Goal: Task Accomplishment & Management: Use online tool/utility

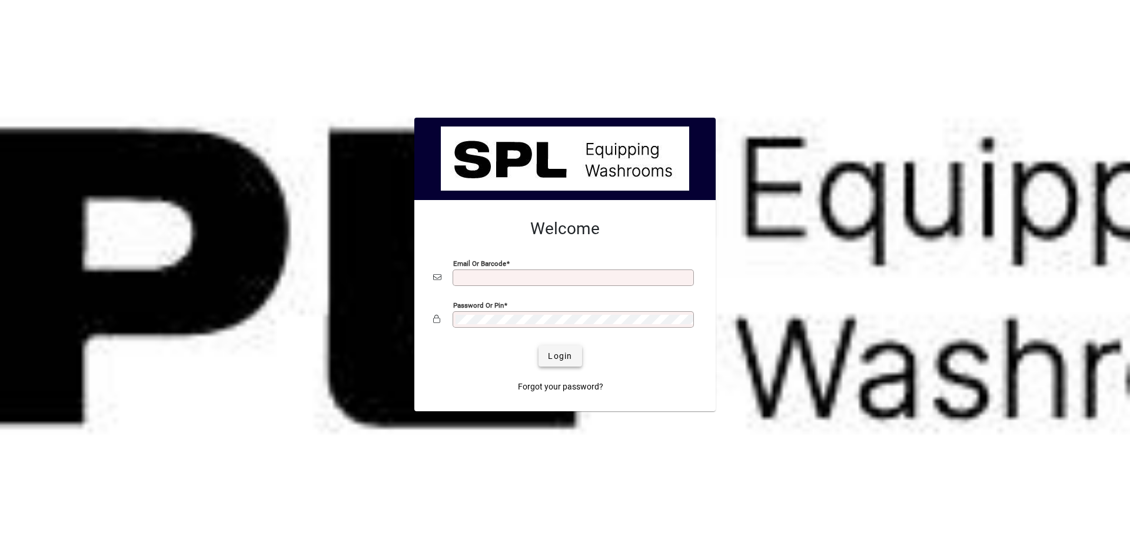
type input "**********"
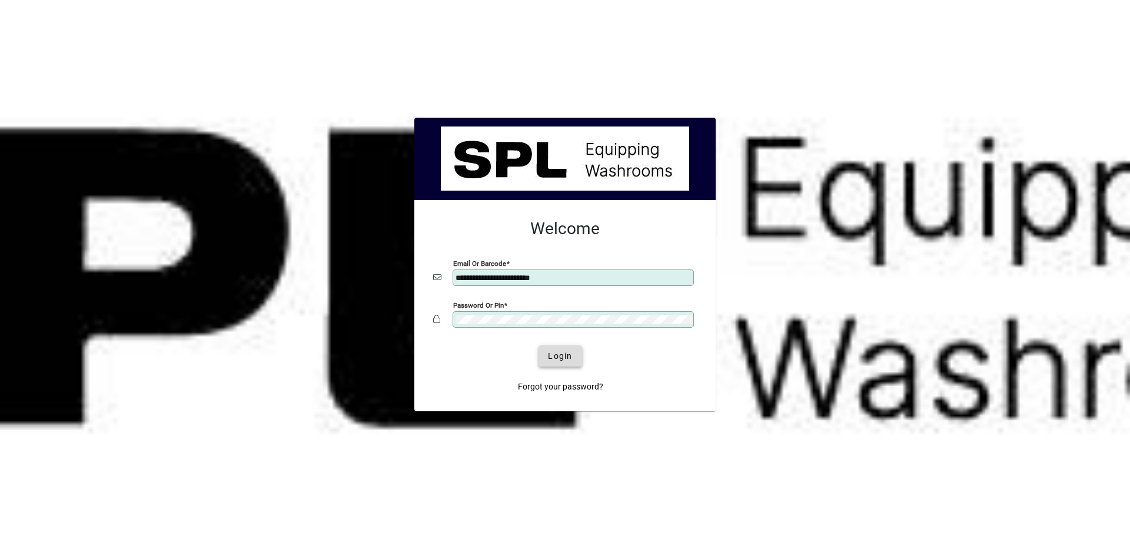
click at [562, 354] on span "Login" at bounding box center [560, 356] width 24 height 12
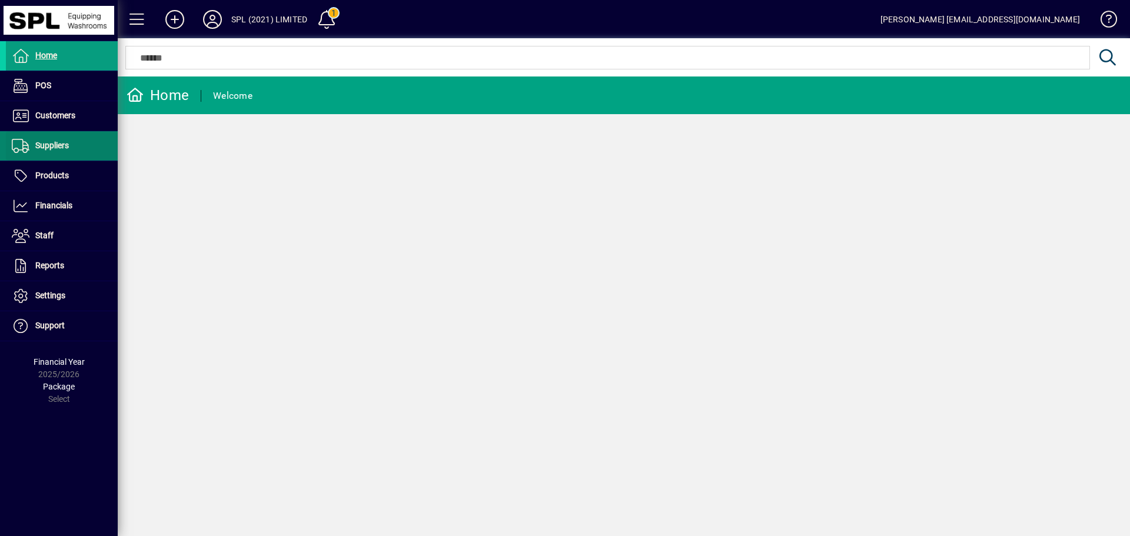
drag, startPoint x: 42, startPoint y: 117, endPoint x: 69, endPoint y: 141, distance: 36.3
click at [42, 117] on span "Customers" at bounding box center [55, 115] width 40 height 9
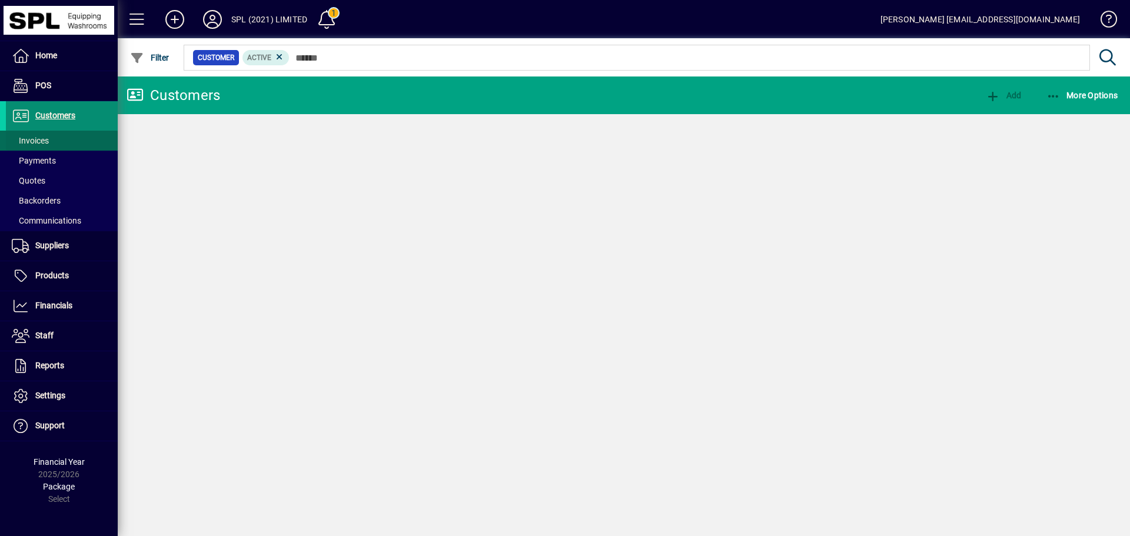
click at [69, 140] on span at bounding box center [62, 141] width 112 height 28
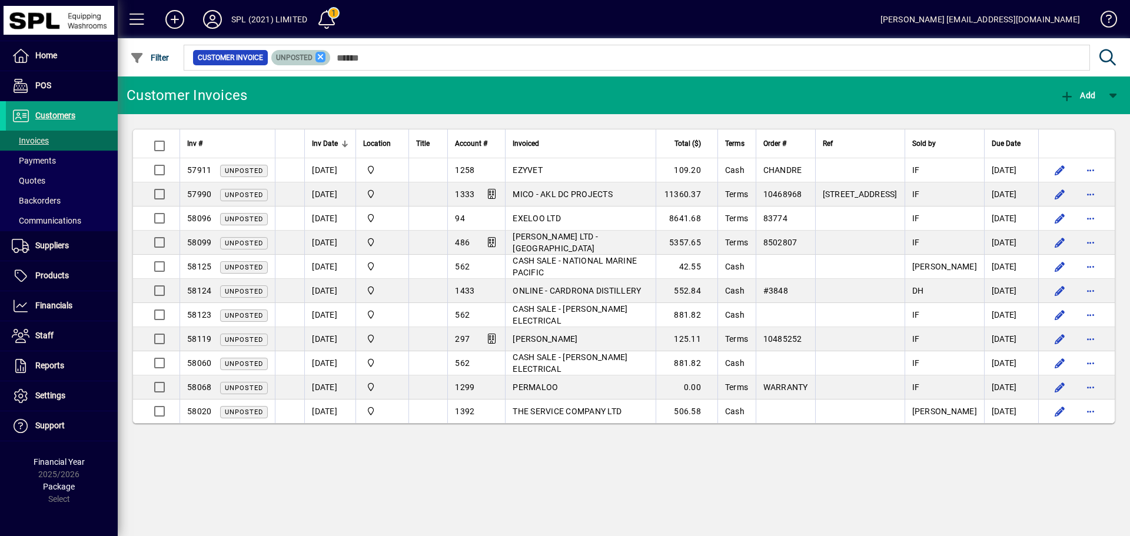
click at [318, 56] on icon at bounding box center [321, 57] width 11 height 11
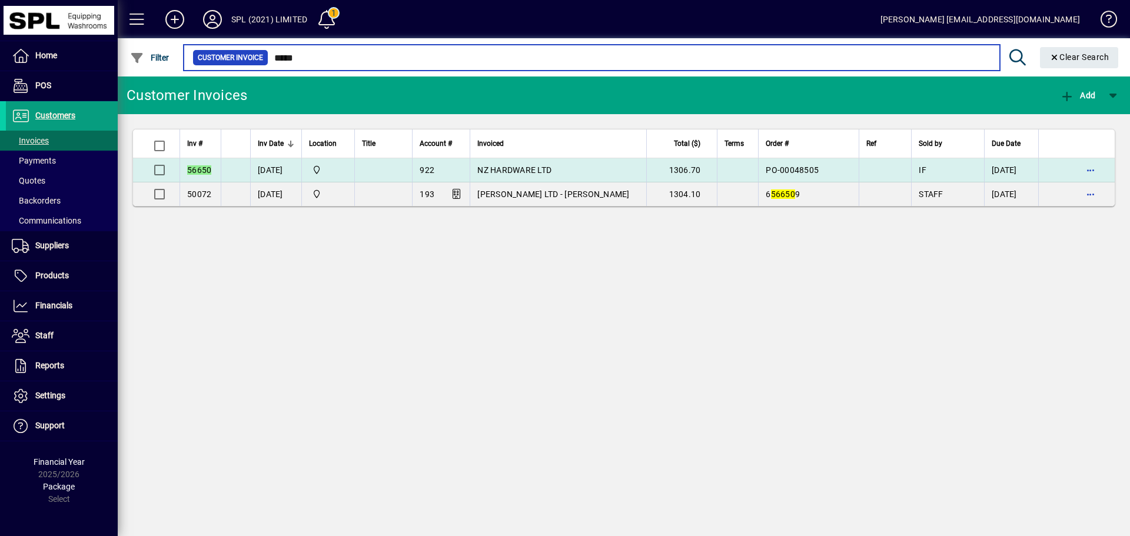
type input "*****"
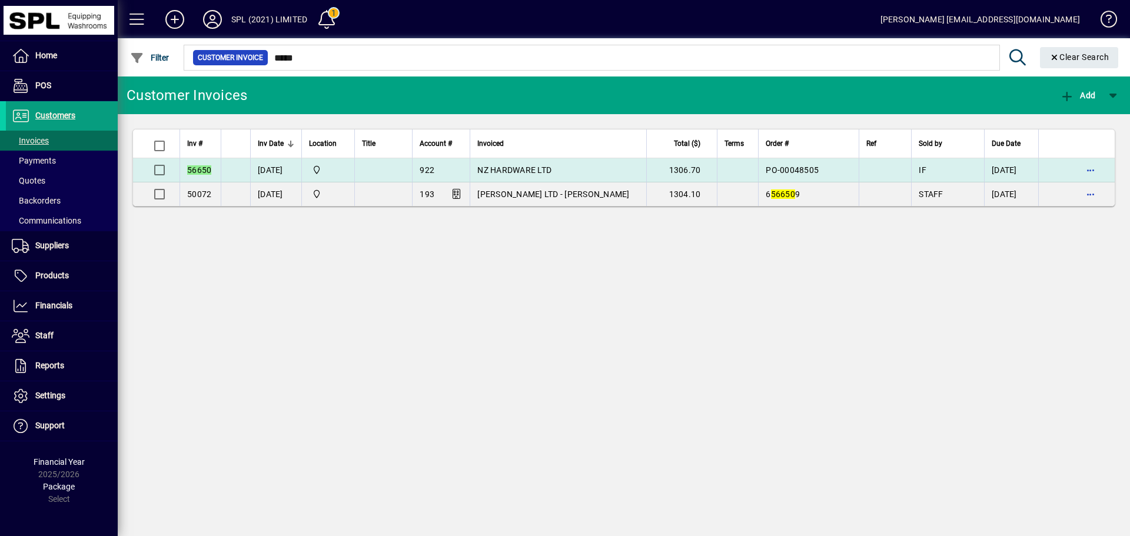
click at [552, 171] on span "NZ HARDWARE LTD" at bounding box center [514, 169] width 74 height 9
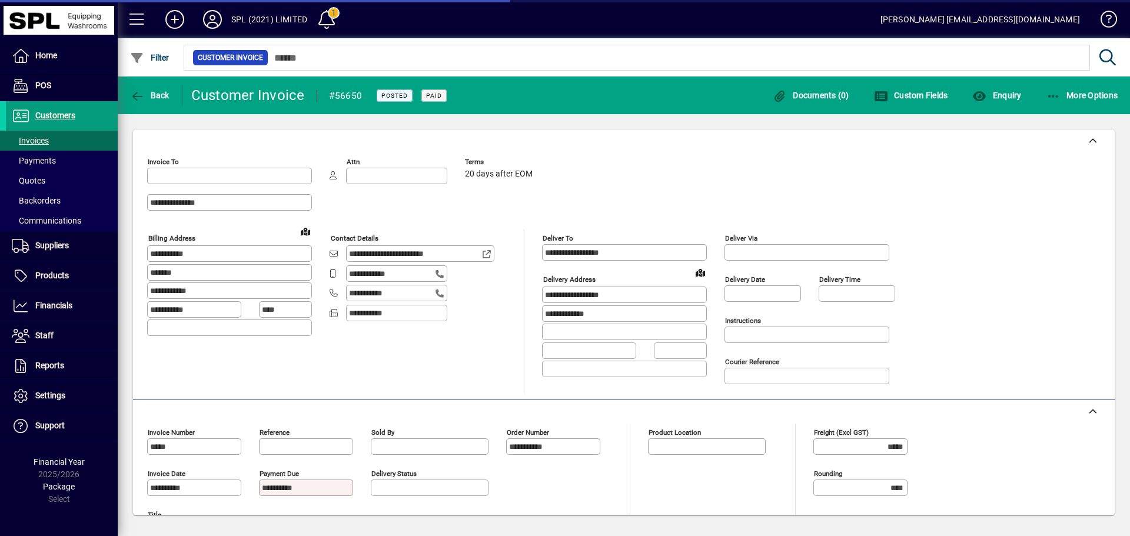
type input "**********"
type input "*******"
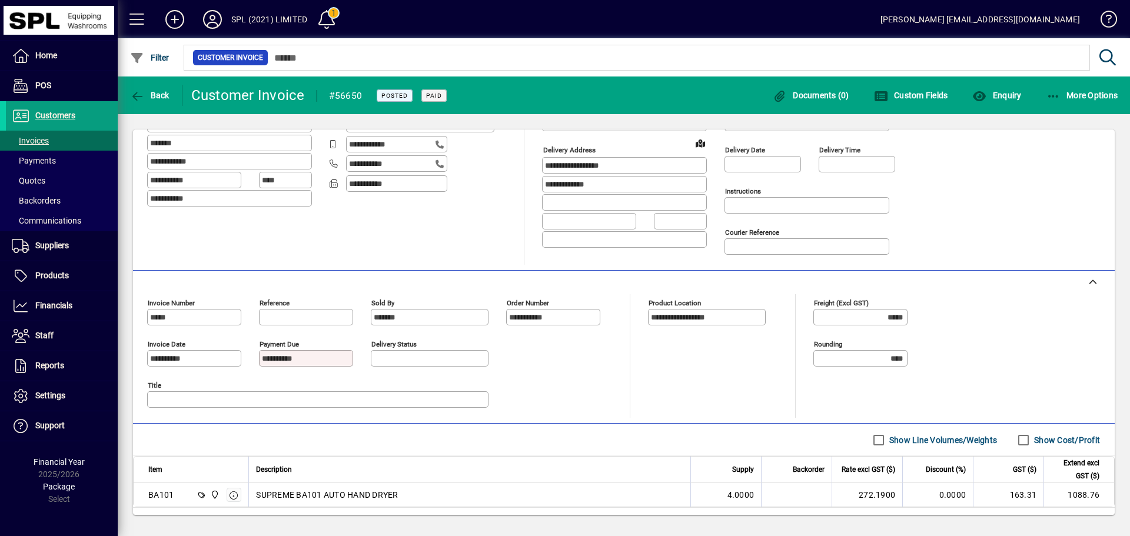
scroll to position [188, 0]
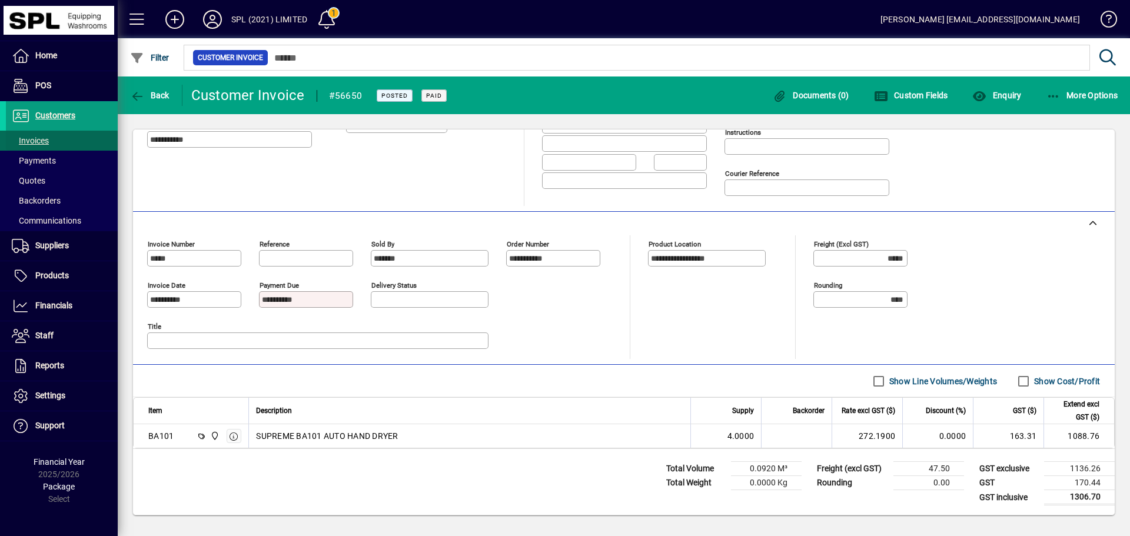
click at [69, 141] on span at bounding box center [62, 141] width 112 height 28
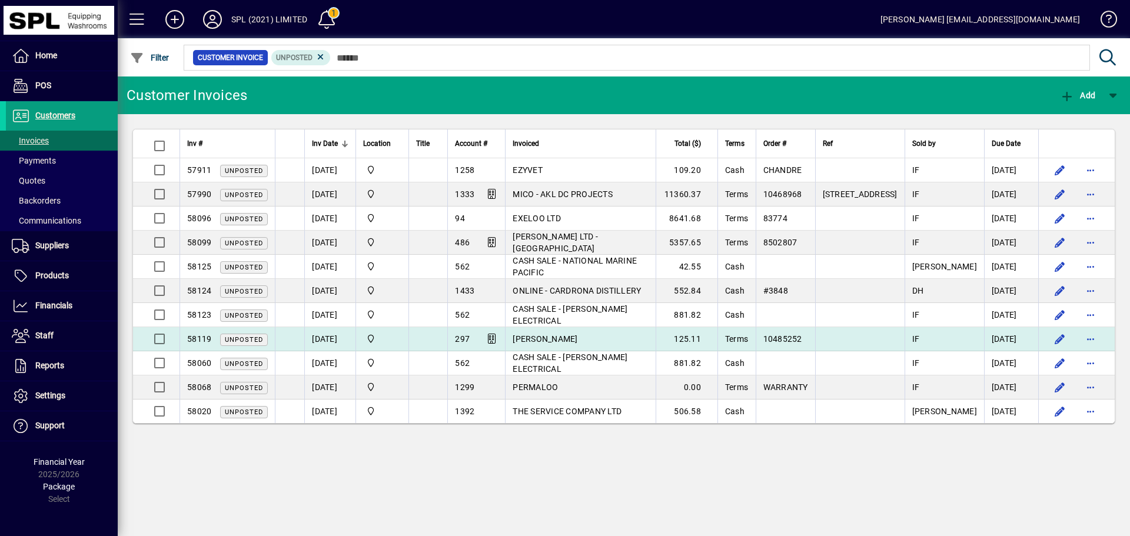
click at [613, 334] on td "MICO - RANGIORA" at bounding box center [580, 339] width 151 height 24
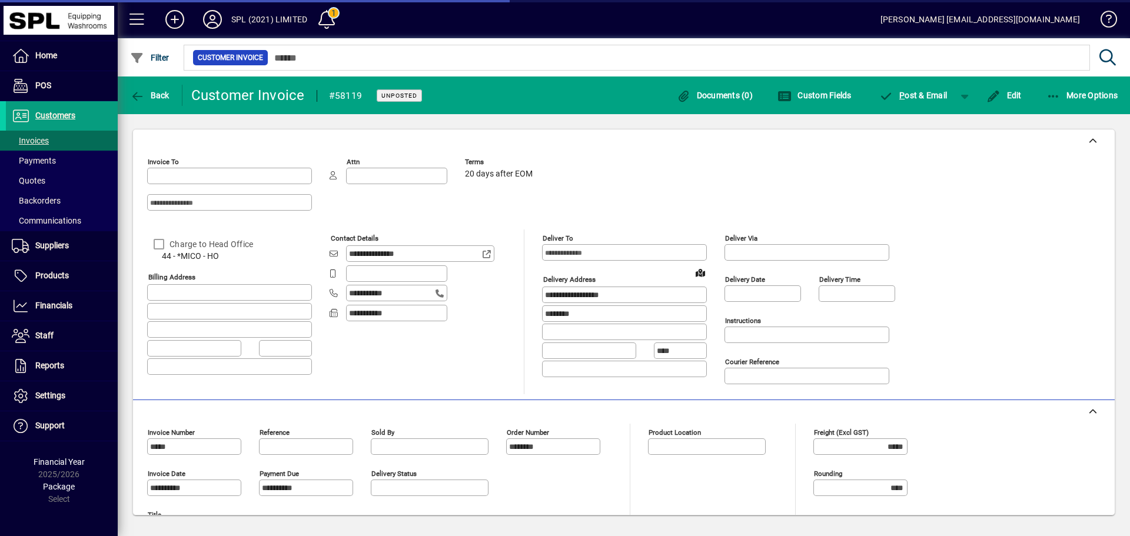
type input "**********"
type input "*******"
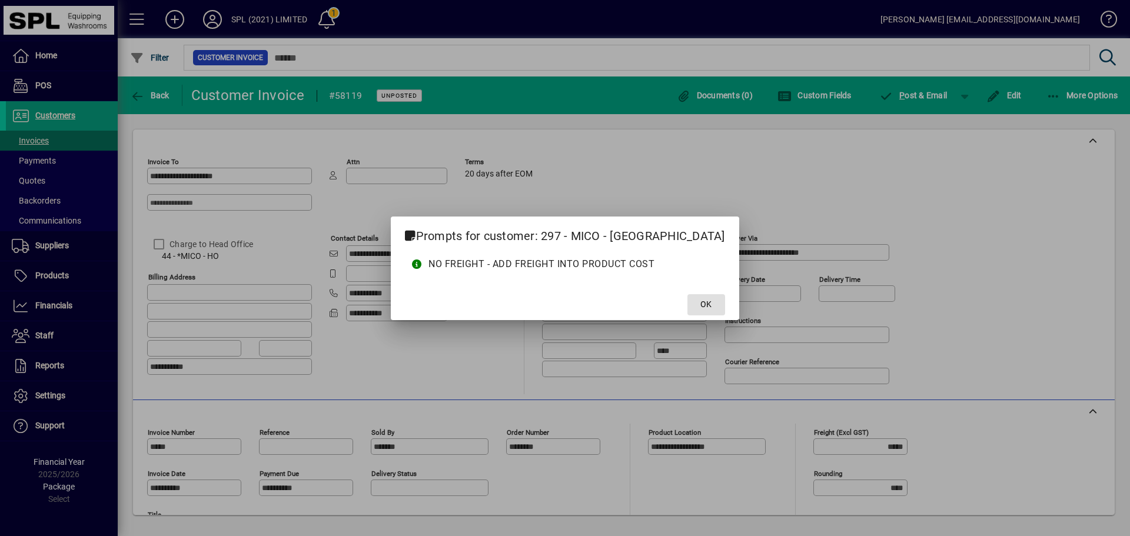
drag, startPoint x: 677, startPoint y: 304, endPoint x: 661, endPoint y: 308, distance: 16.4
click at [701, 305] on span "OK" at bounding box center [706, 304] width 11 height 12
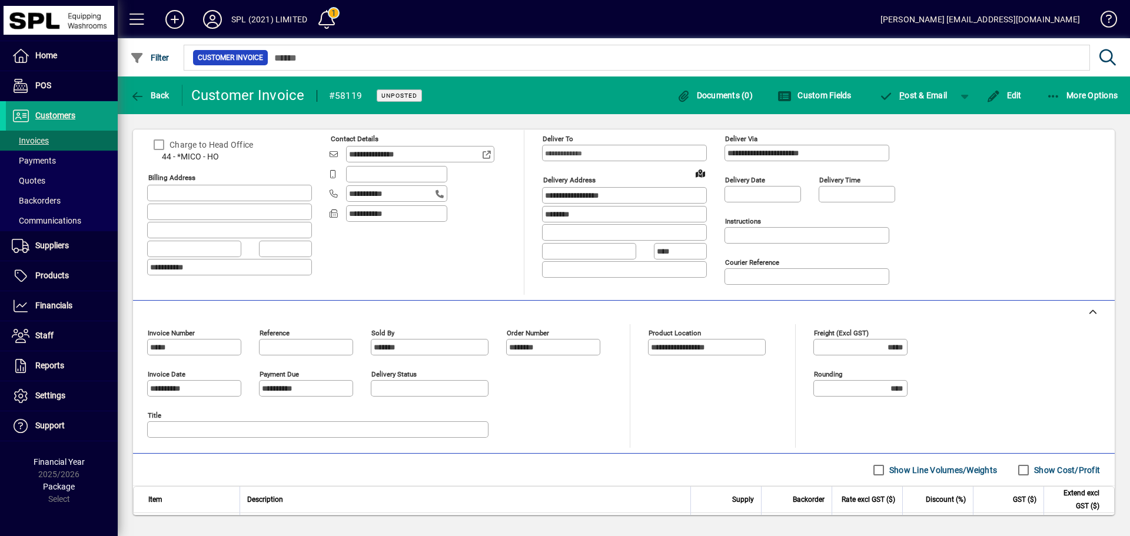
scroll to position [188, 0]
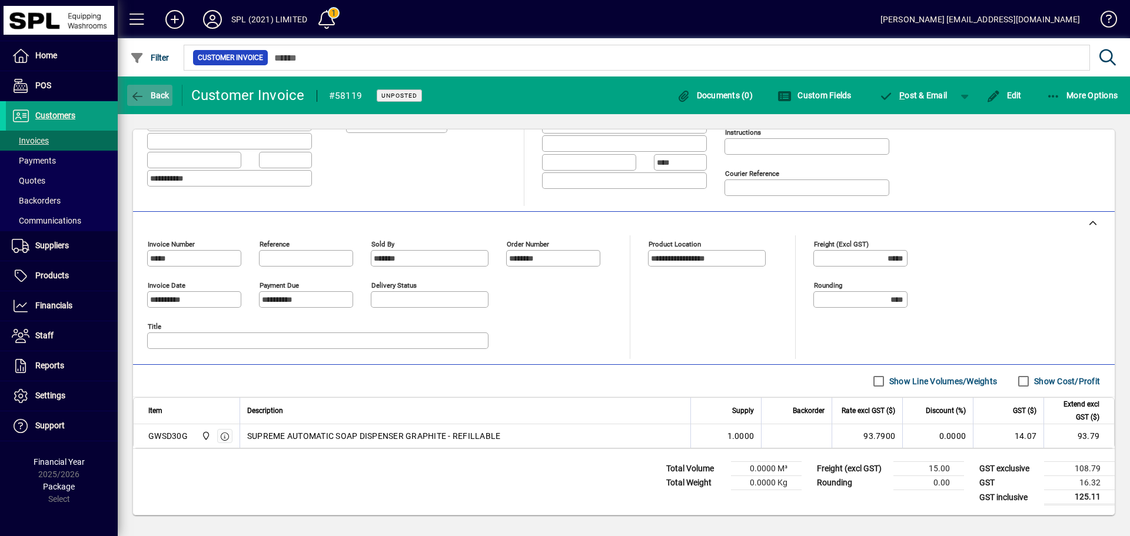
click at [161, 94] on span "Back" at bounding box center [149, 95] width 39 height 9
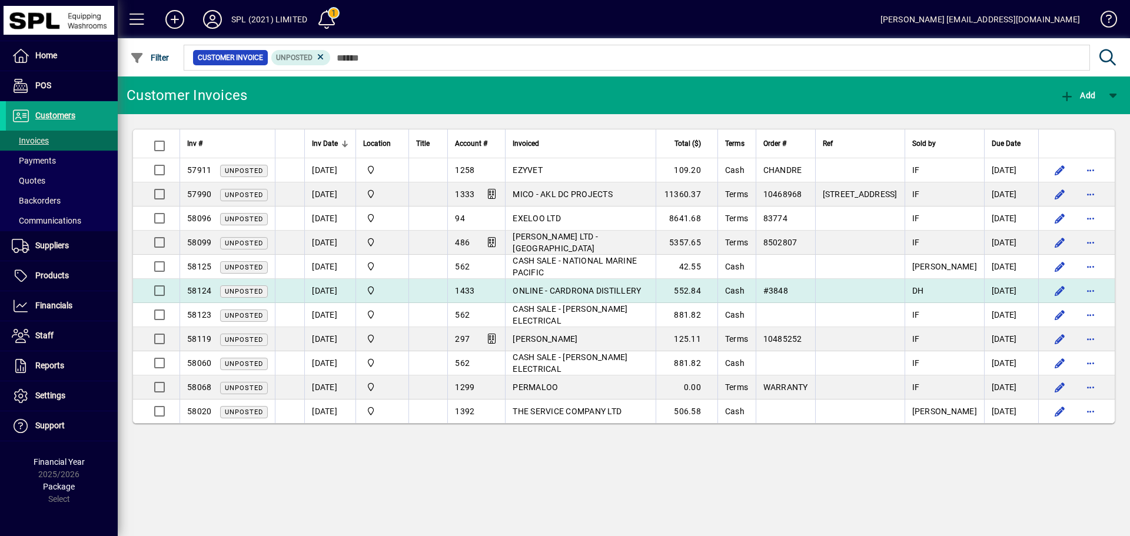
click at [622, 286] on span "ONLINE - CARDRONA DISTILLERY" at bounding box center [577, 290] width 128 height 9
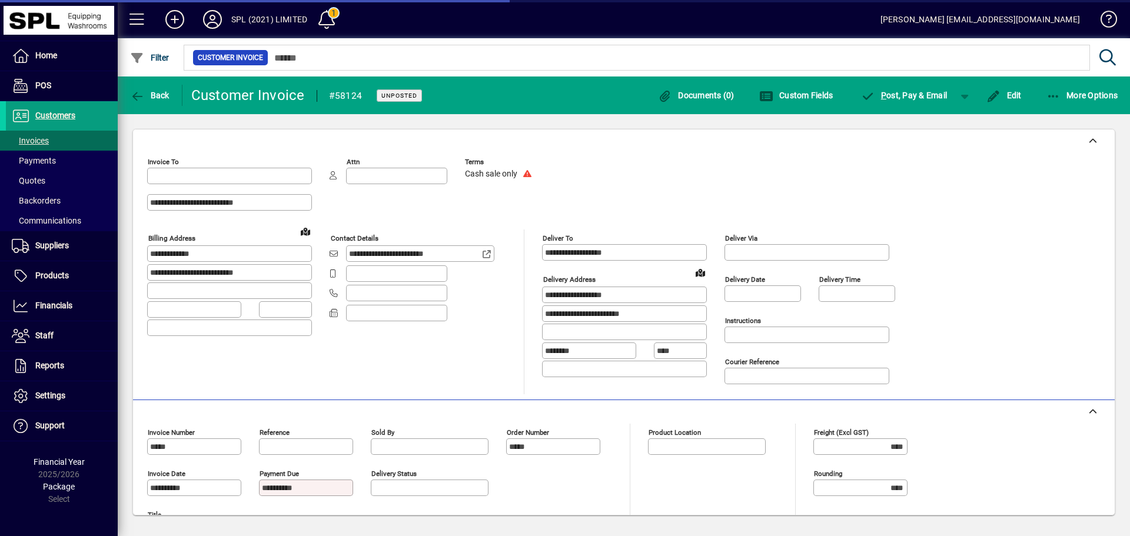
type input "**********"
type input "*******"
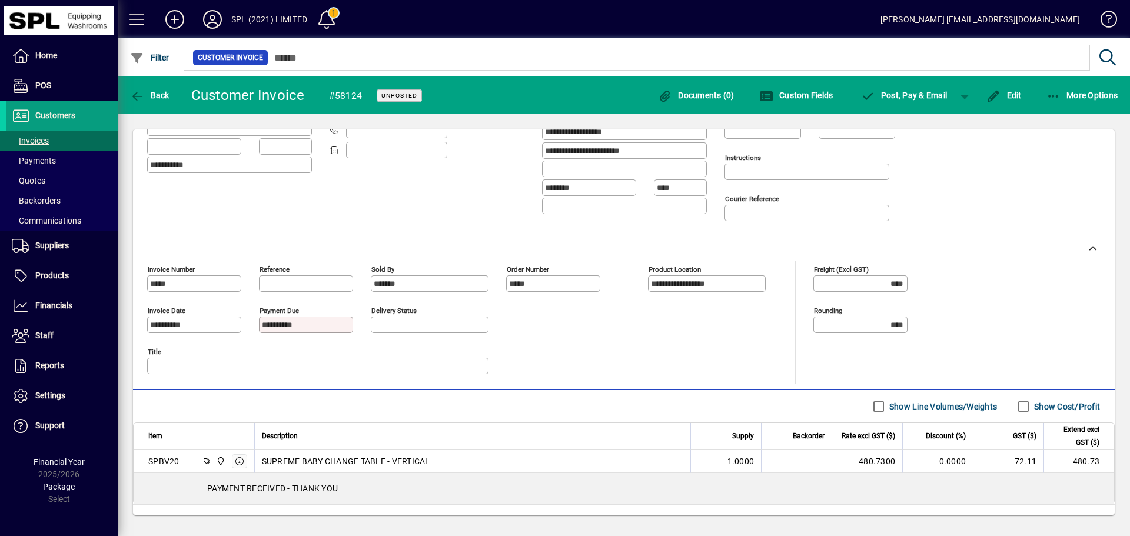
scroll to position [219, 0]
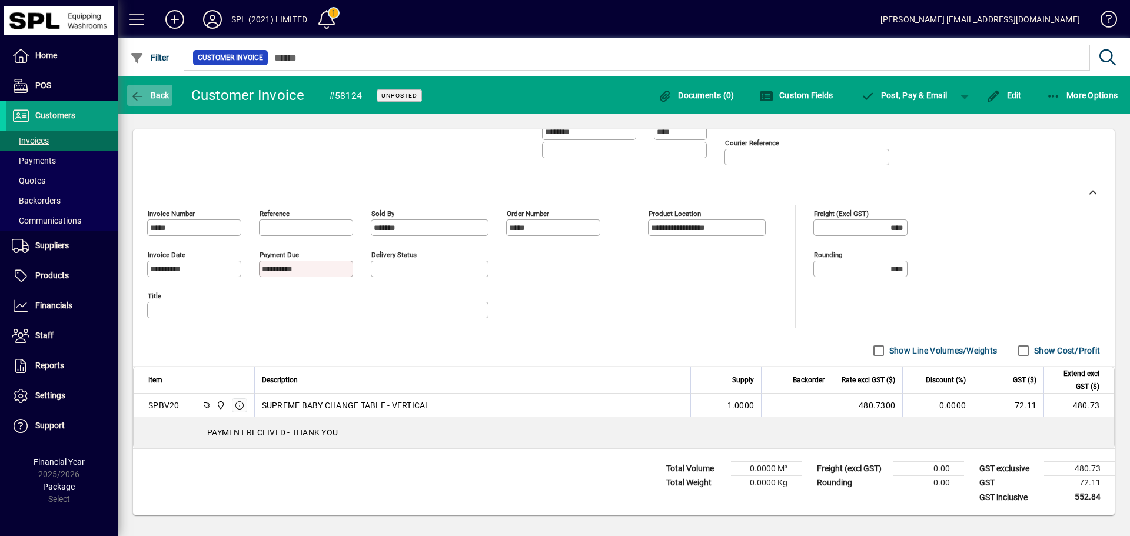
click at [156, 91] on span "Back" at bounding box center [149, 95] width 39 height 9
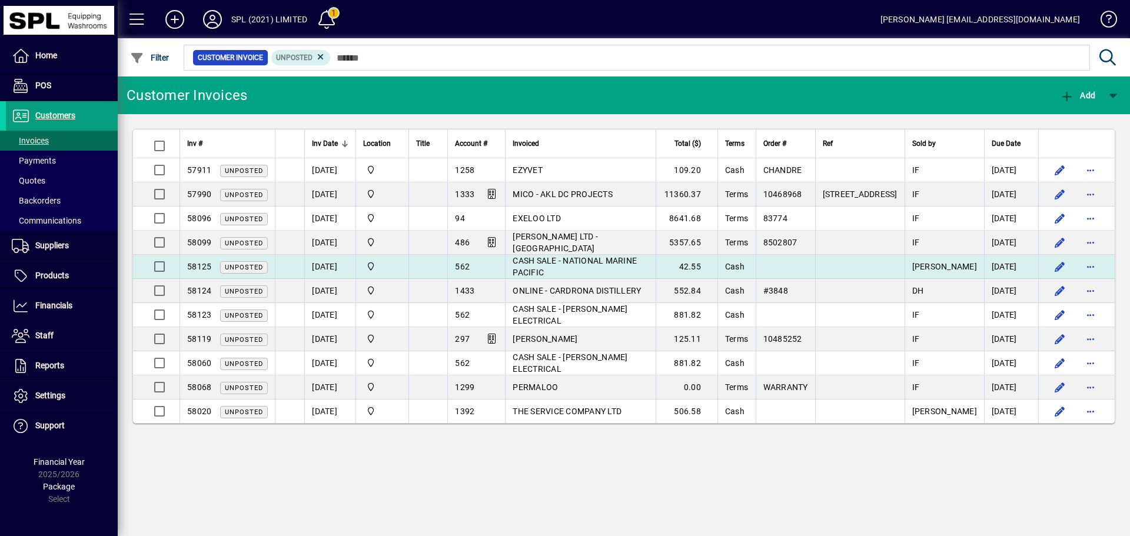
click at [637, 270] on span "CASH SALE - NATIONAL MARINE PACIFIC" at bounding box center [575, 266] width 124 height 21
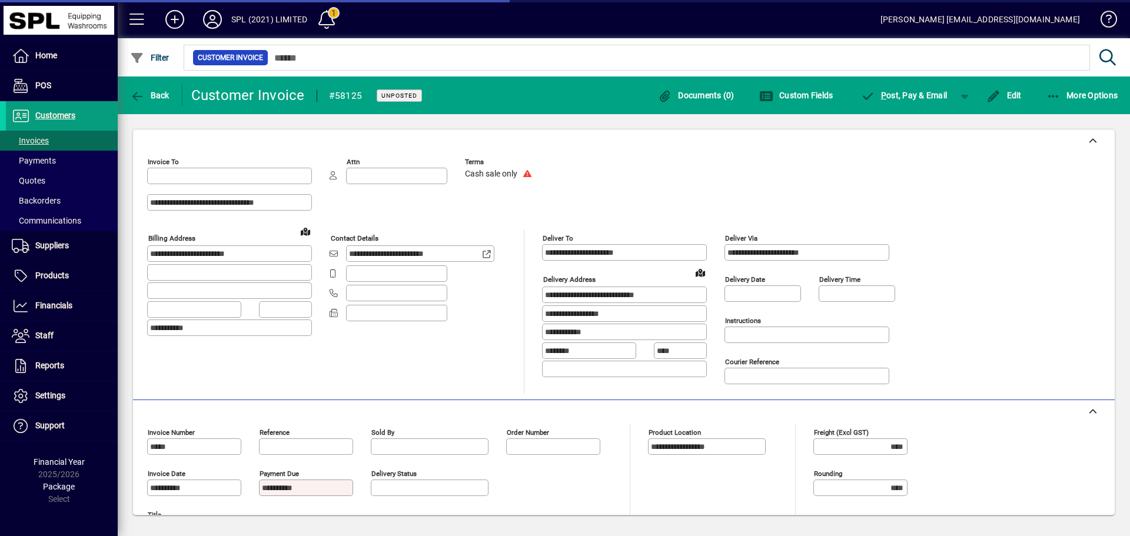
type input "**********"
type input "*******"
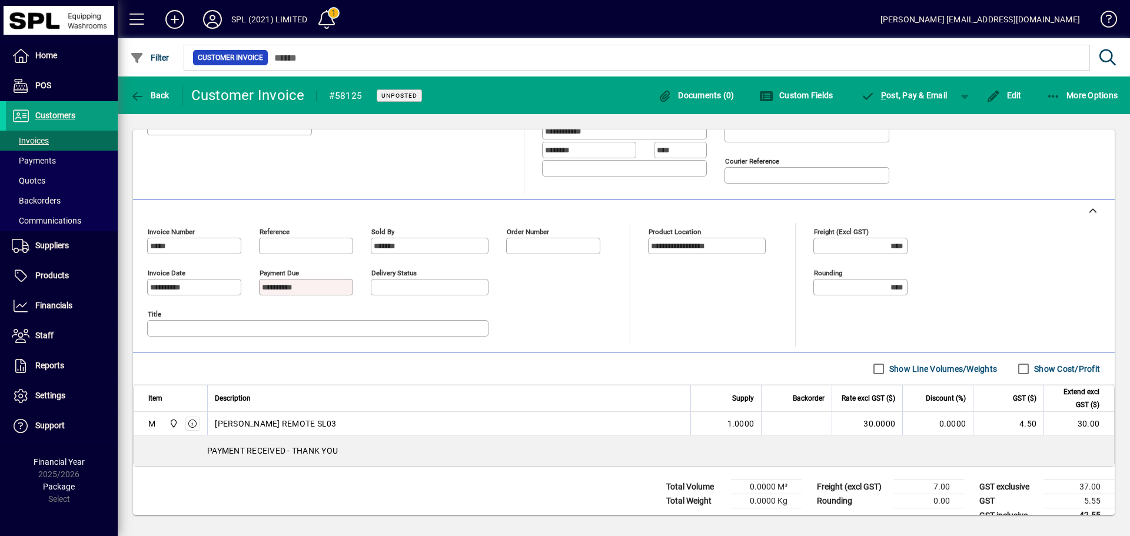
scroll to position [219, 0]
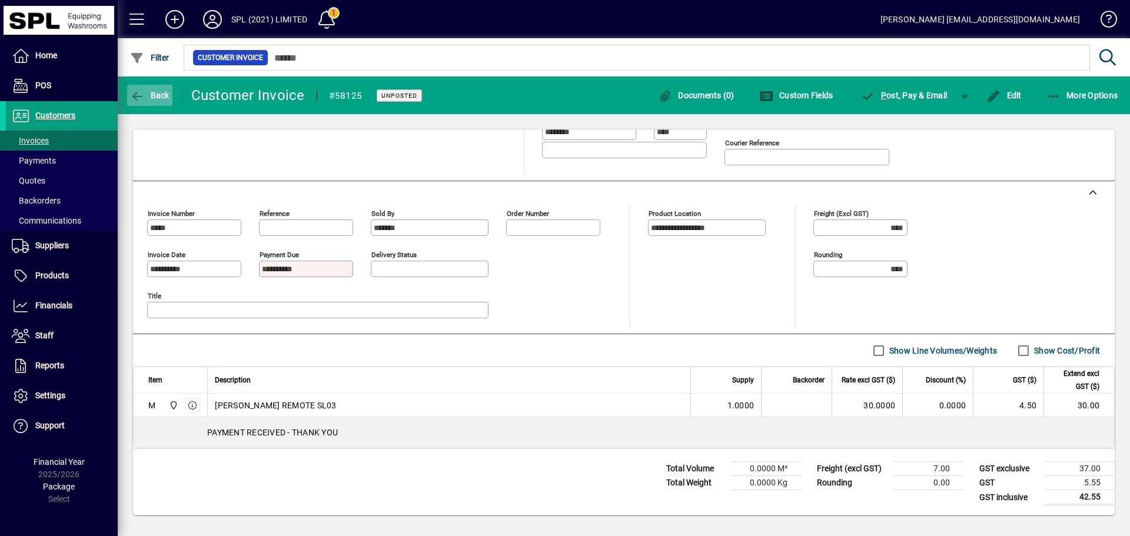
click at [155, 97] on span "Back" at bounding box center [149, 95] width 39 height 9
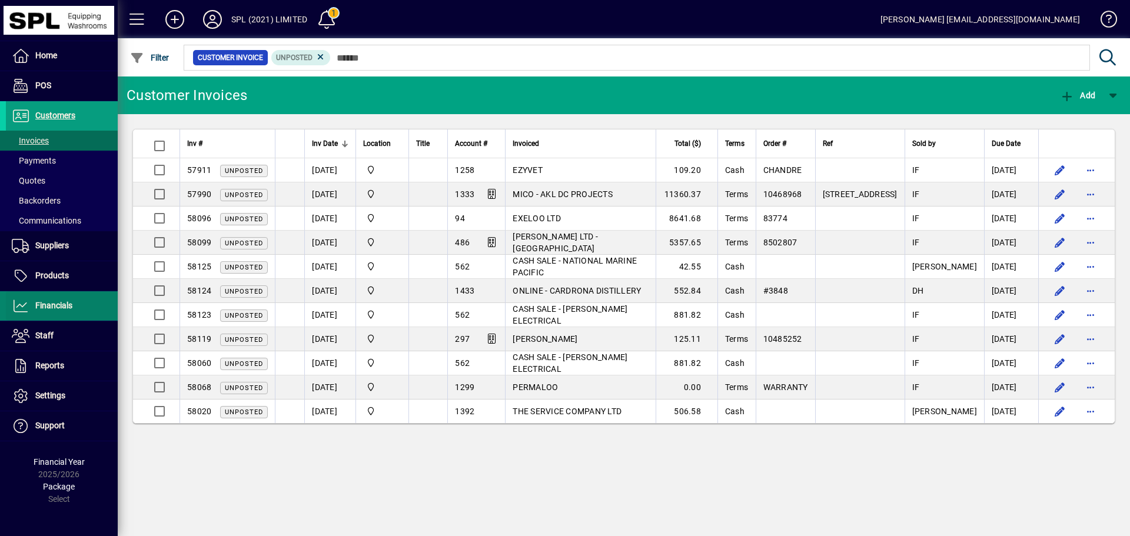
click at [49, 300] on span "Financials" at bounding box center [39, 306] width 67 height 14
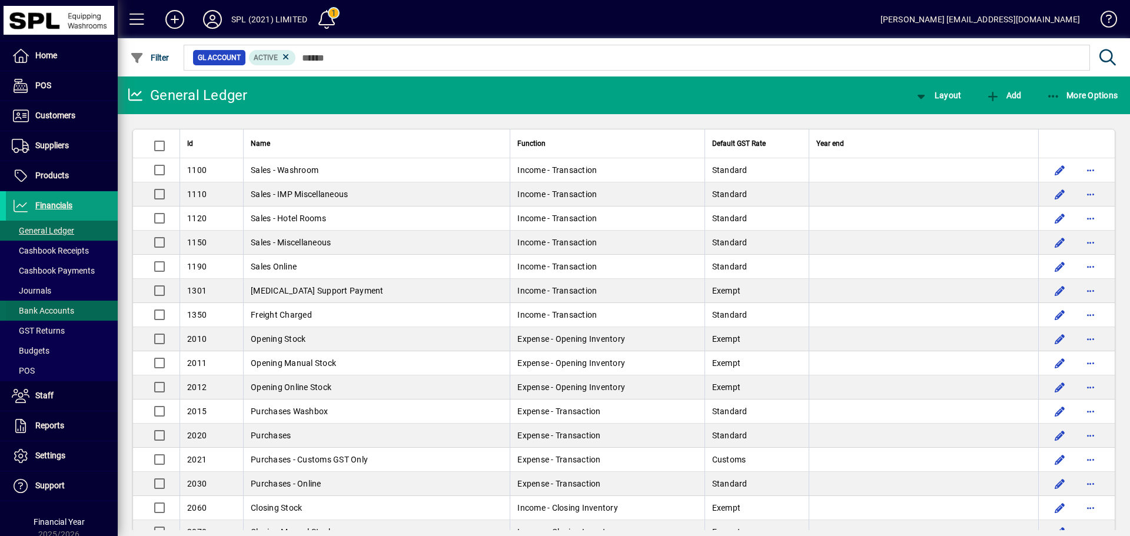
click at [76, 307] on span at bounding box center [62, 311] width 112 height 28
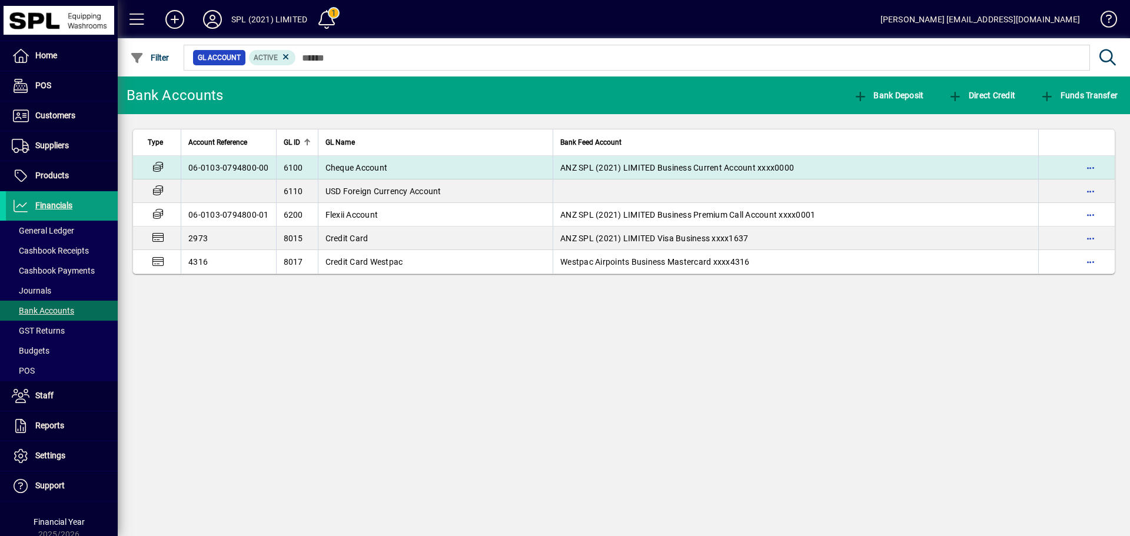
click at [416, 170] on td "Cheque Account" at bounding box center [435, 168] width 235 height 24
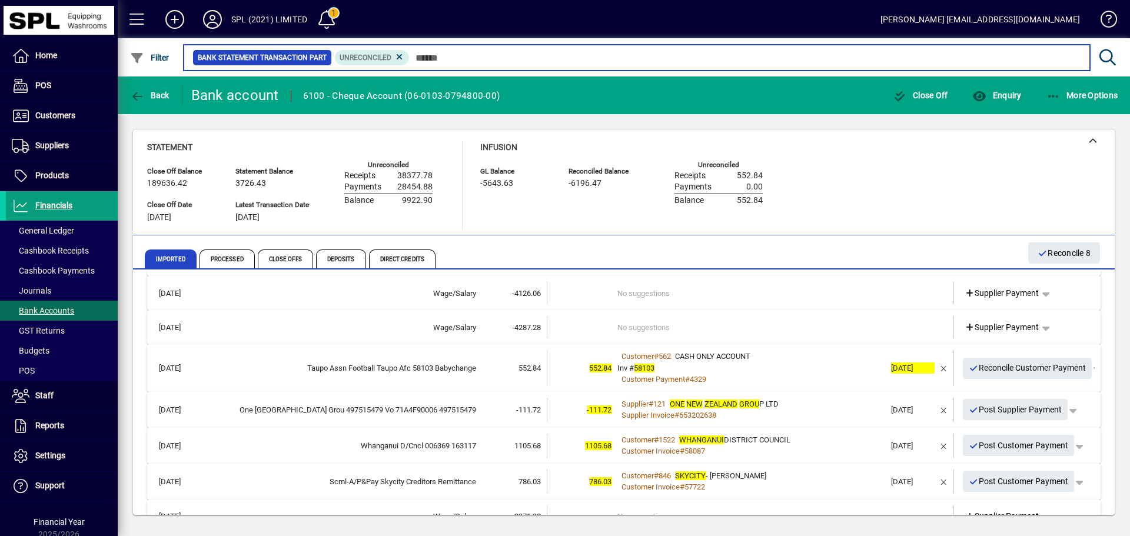
scroll to position [59, 0]
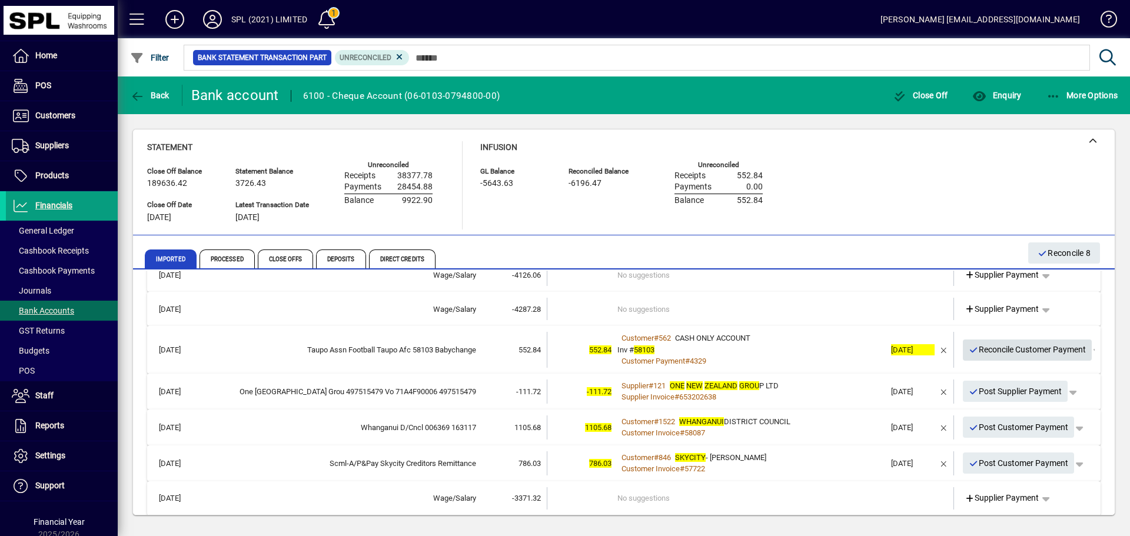
click at [1001, 347] on span "Reconcile Customer Payment" at bounding box center [1028, 349] width 118 height 19
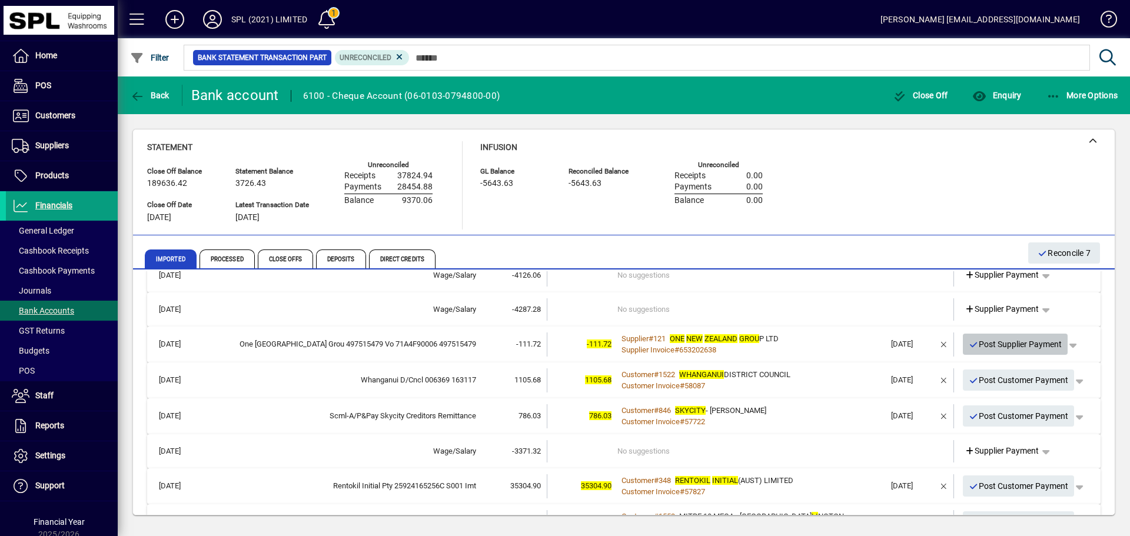
click at [997, 346] on span "Post Supplier Payment" at bounding box center [1016, 344] width 94 height 19
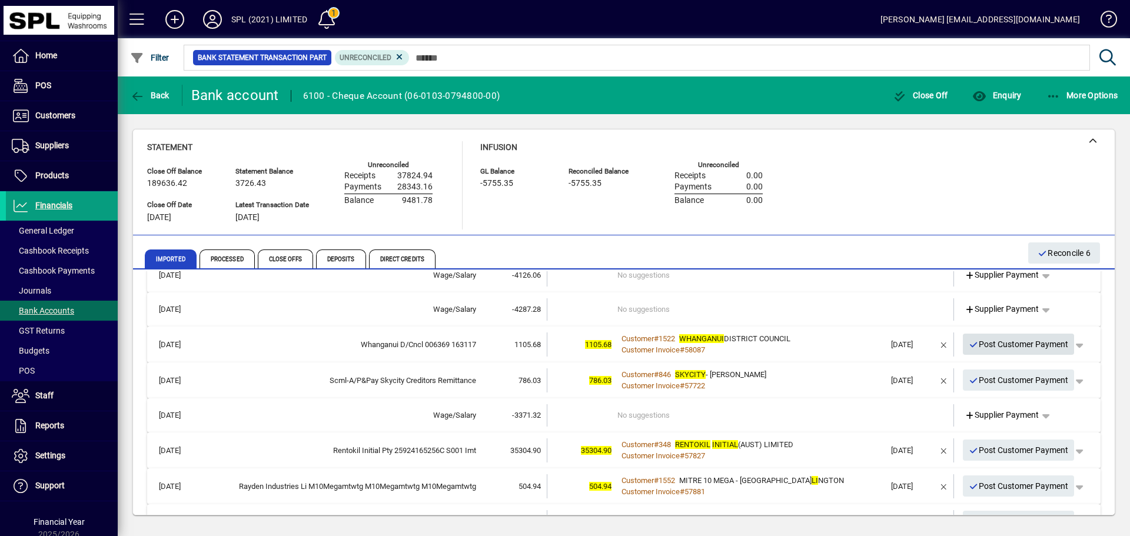
click at [1017, 341] on span "Post Customer Payment" at bounding box center [1019, 344] width 100 height 19
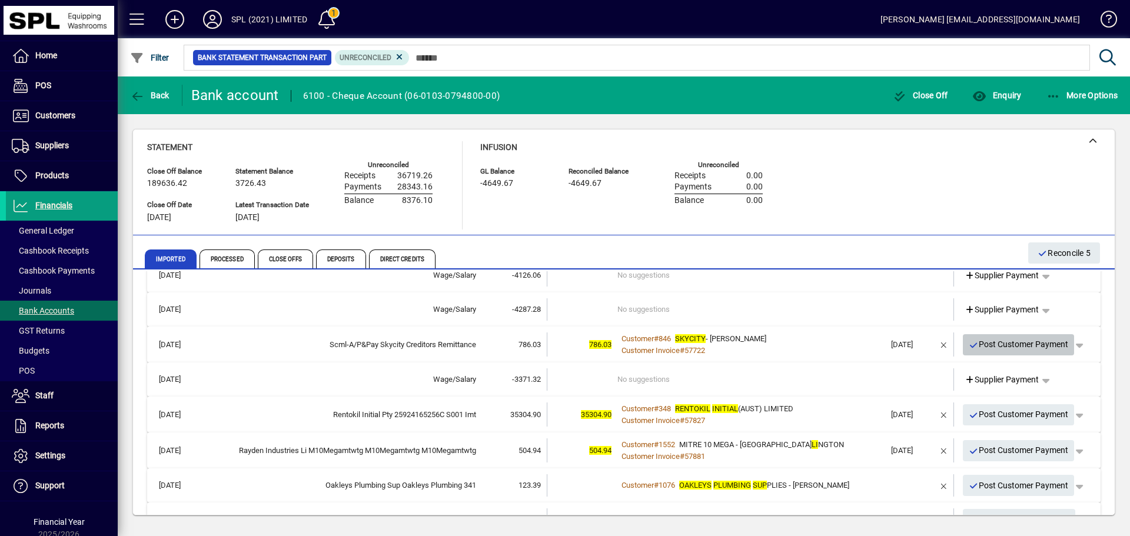
click at [1002, 343] on span "Post Customer Payment" at bounding box center [1019, 344] width 100 height 19
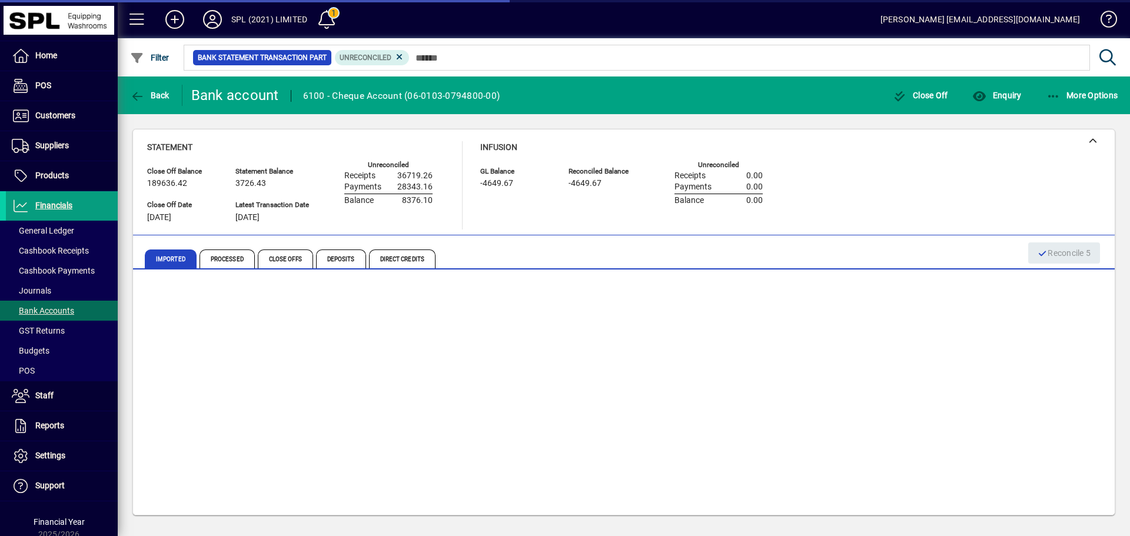
scroll to position [55, 0]
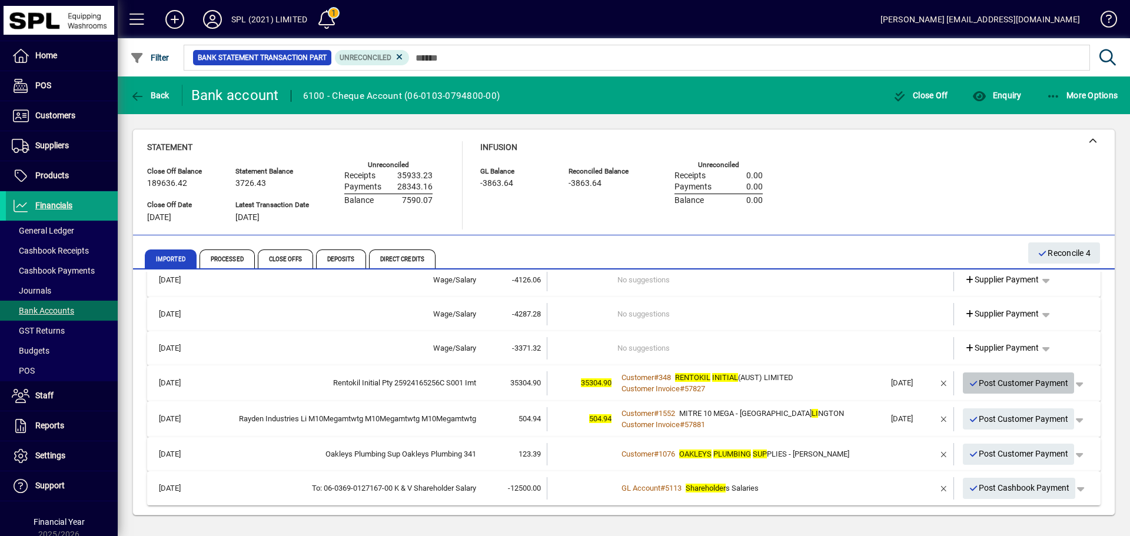
click at [1019, 381] on span "Post Customer Payment" at bounding box center [1019, 383] width 100 height 19
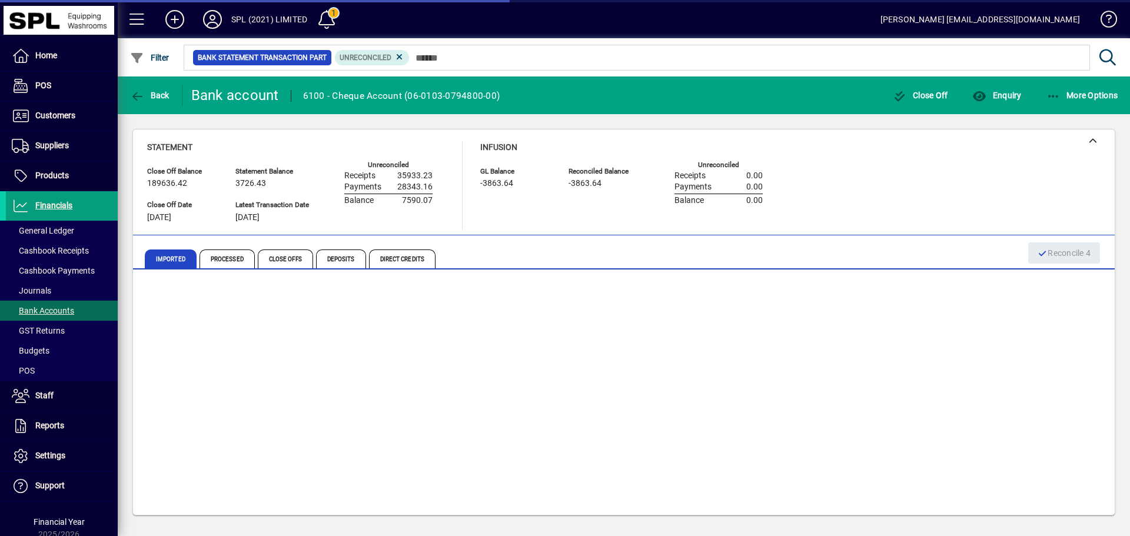
scroll to position [19, 0]
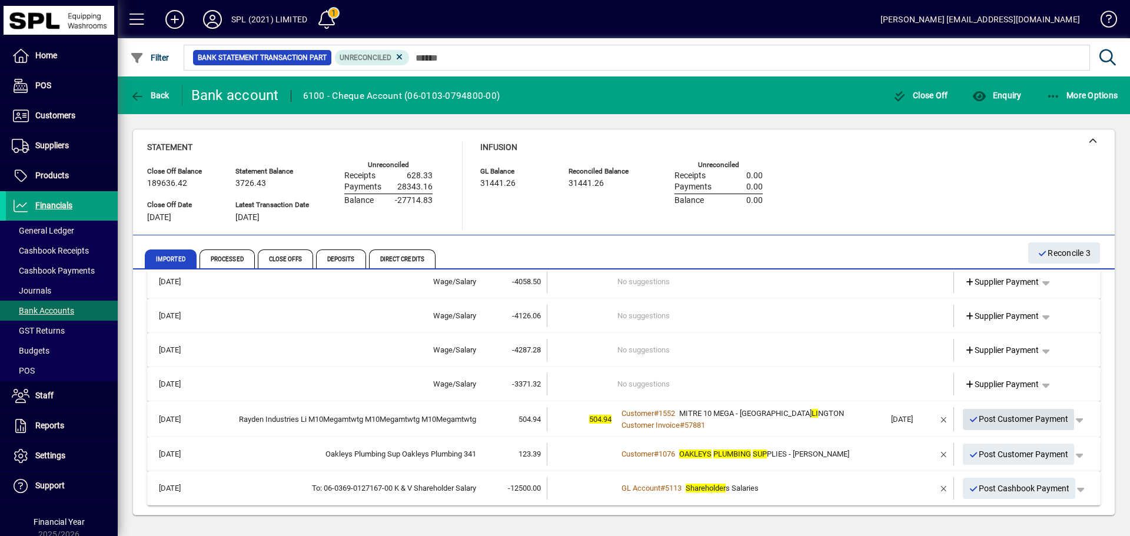
click at [1021, 422] on span "Post Customer Payment" at bounding box center [1019, 419] width 100 height 19
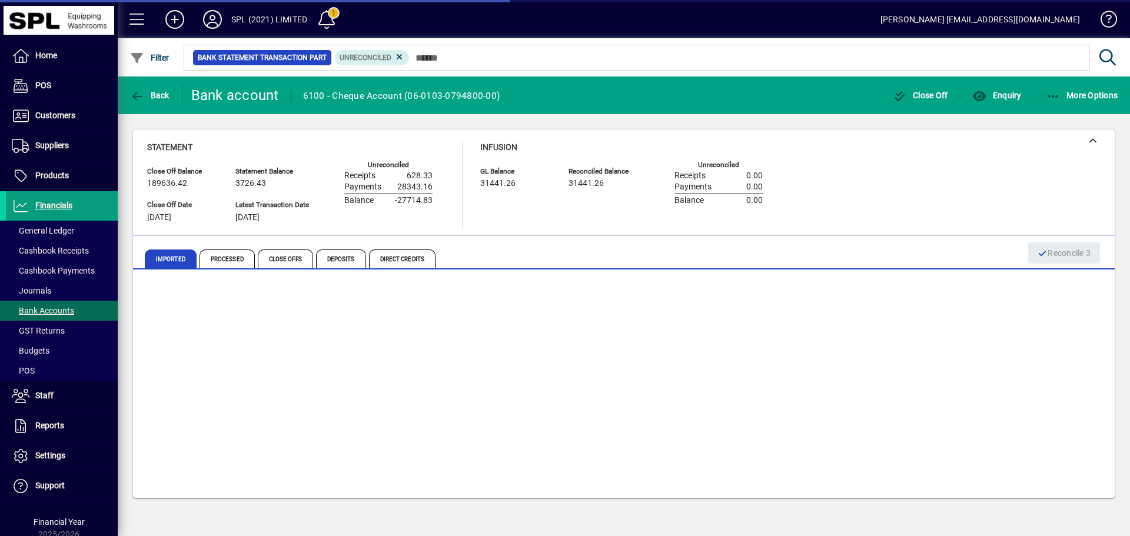
scroll to position [0, 0]
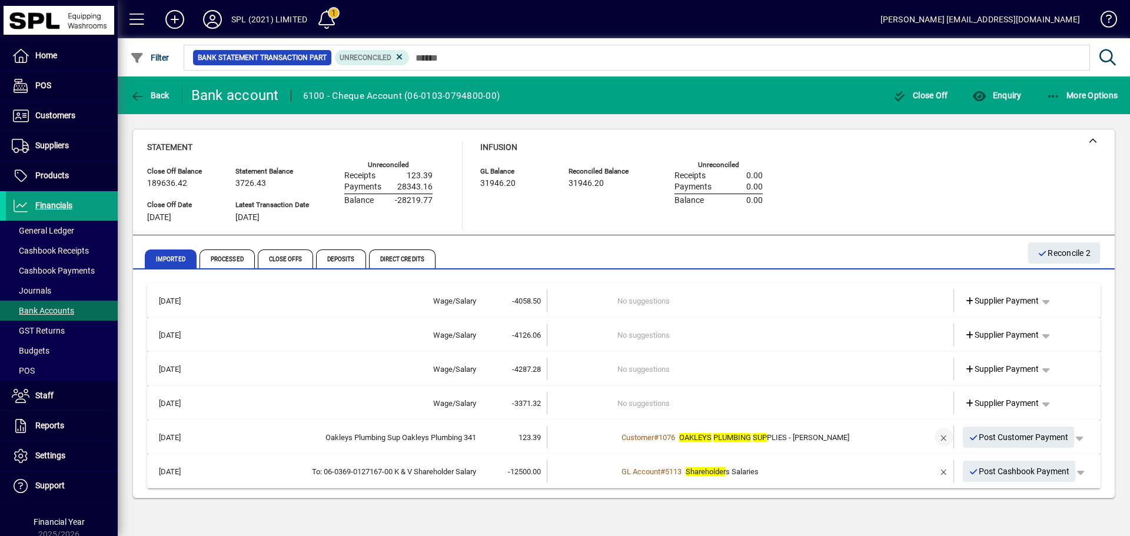
click at [943, 436] on span "button" at bounding box center [944, 437] width 28 height 28
click at [817, 434] on td "2+ suggestions" at bounding box center [752, 437] width 268 height 22
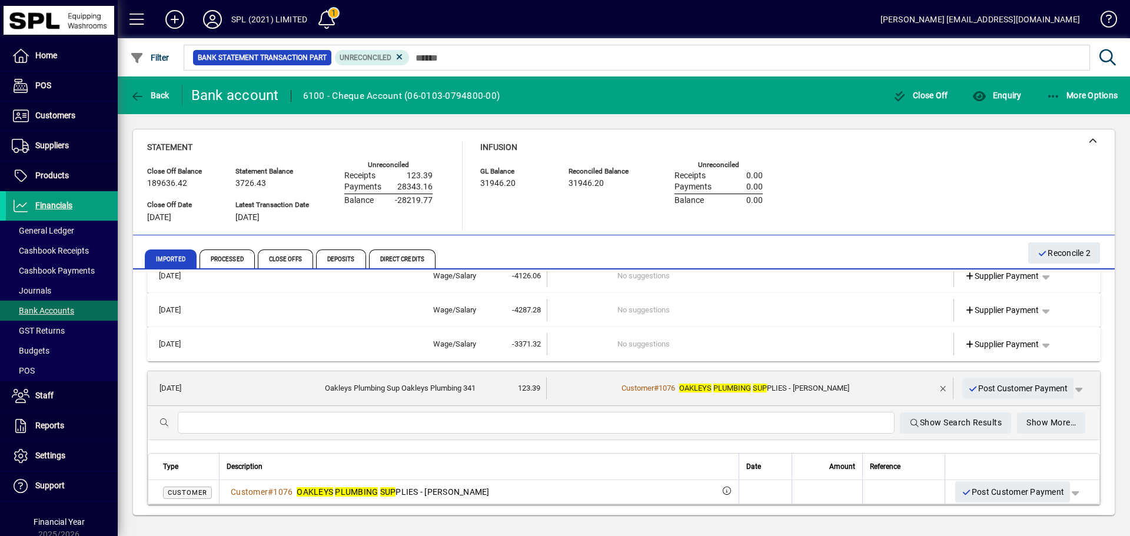
scroll to position [101, 0]
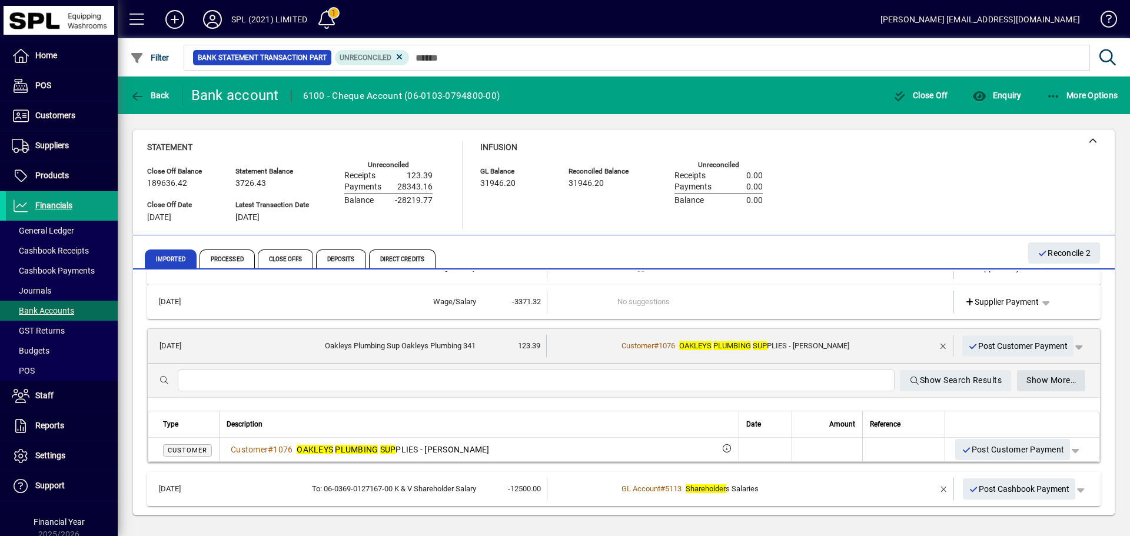
click at [1050, 386] on span "Show More…" at bounding box center [1051, 380] width 49 height 19
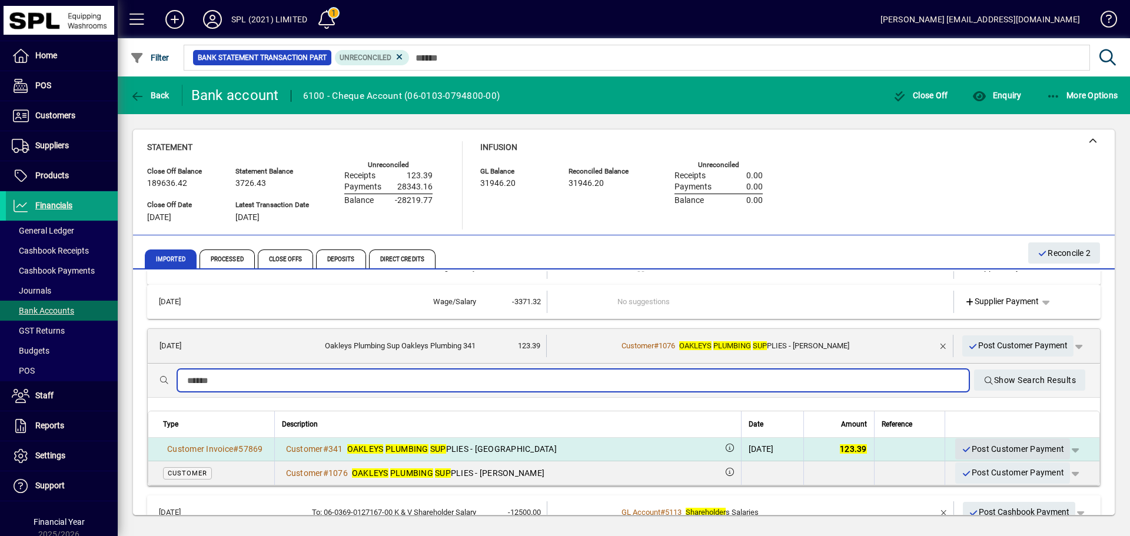
click at [1017, 446] on span "Post Customer Payment" at bounding box center [1012, 449] width 103 height 19
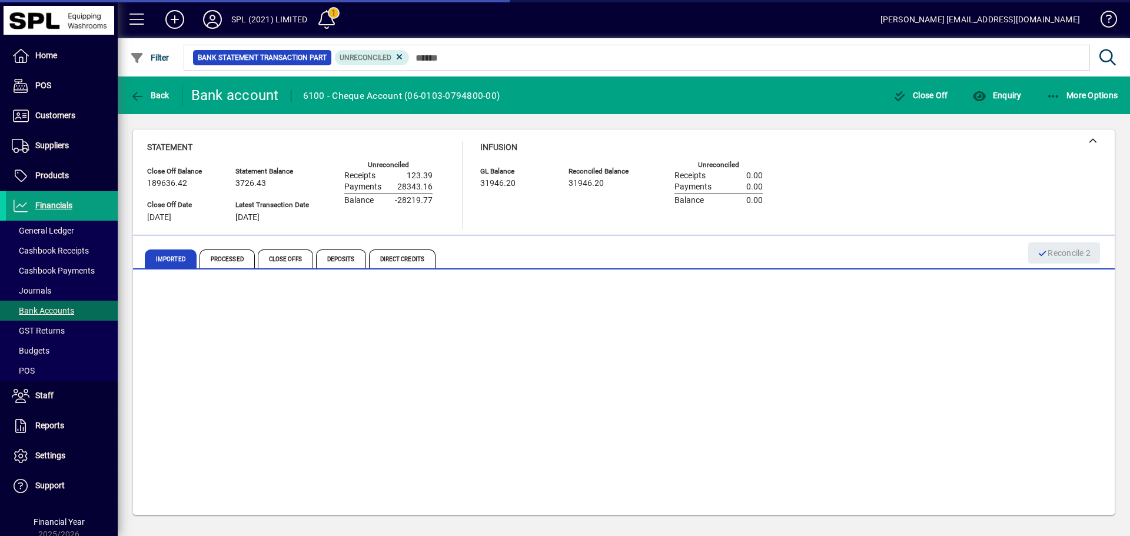
scroll to position [0, 0]
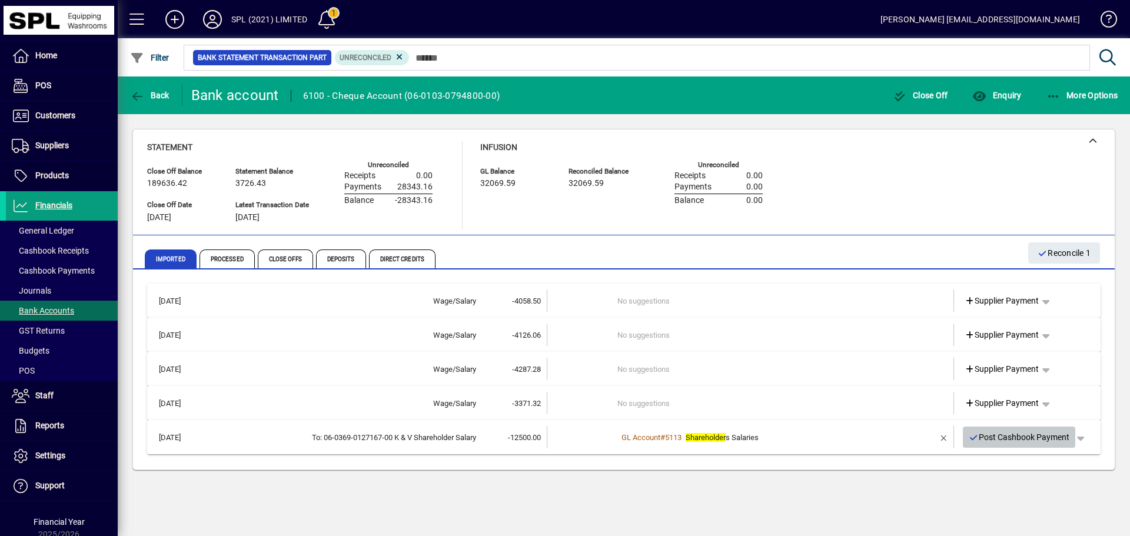
click at [1034, 437] on span "Post Cashbook Payment" at bounding box center [1019, 437] width 101 height 19
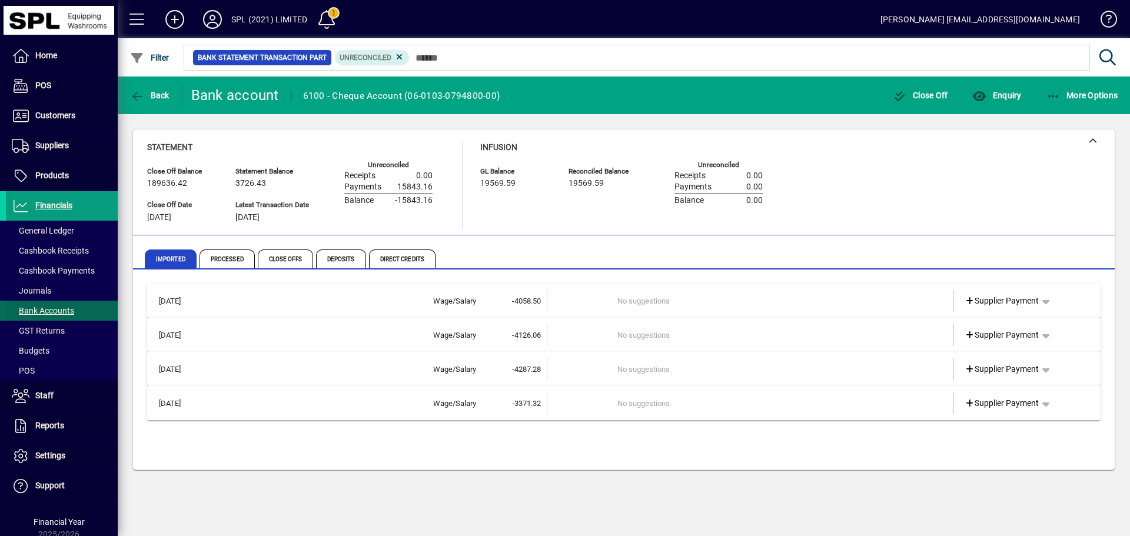
click at [52, 311] on span "Bank Accounts" at bounding box center [43, 310] width 62 height 9
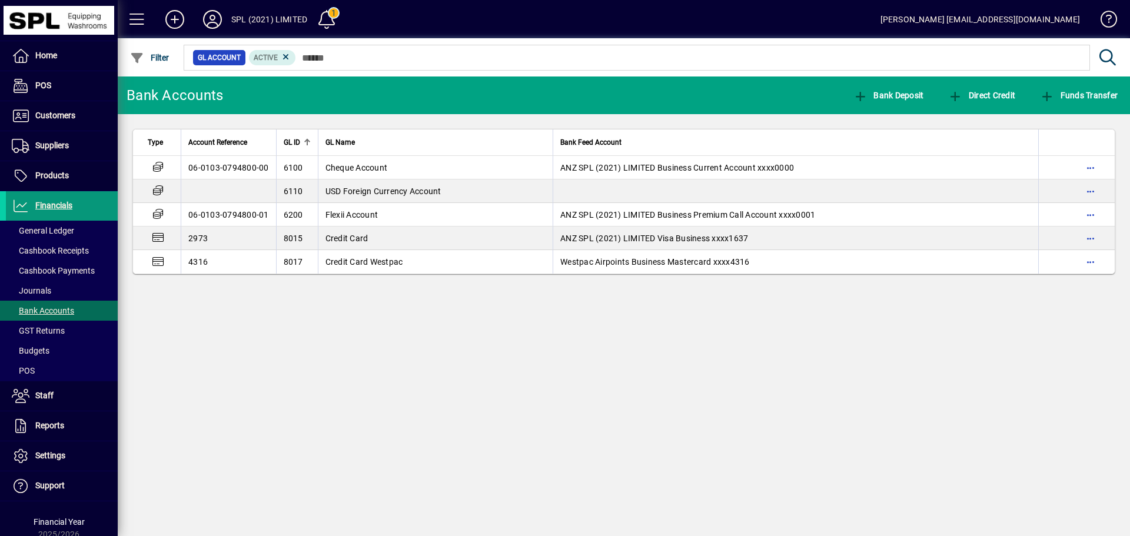
click at [69, 203] on span "Financials" at bounding box center [53, 205] width 37 height 9
